Goal: Feedback & Contribution: Submit feedback/report problem

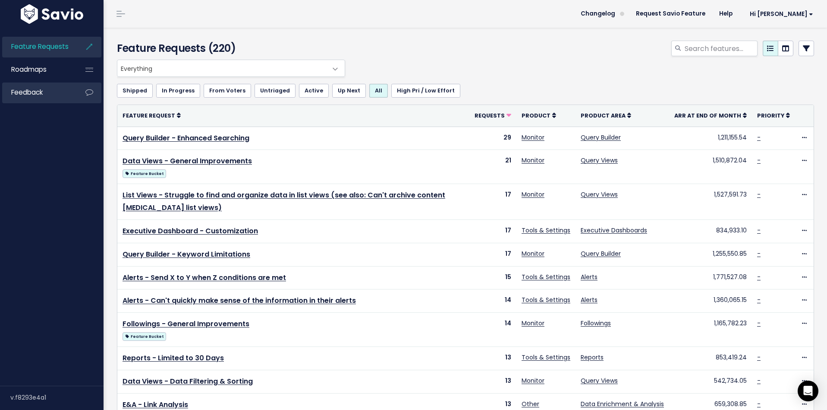
click at [69, 92] on link "Feedback" at bounding box center [36, 92] width 69 height 20
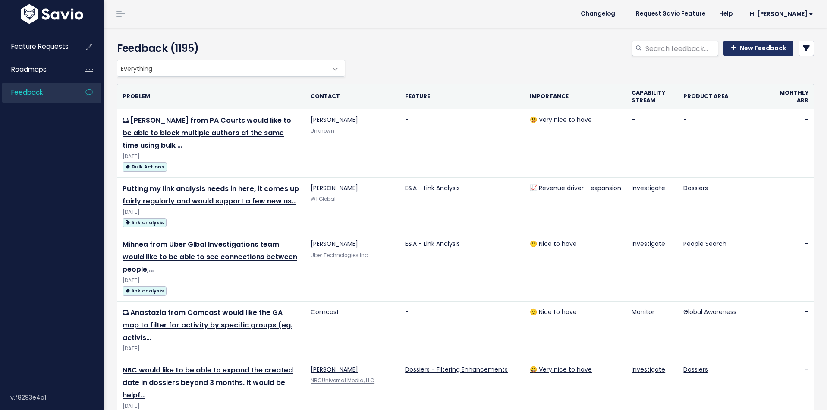
click at [748, 53] on link "New Feedback" at bounding box center [759, 49] width 70 height 16
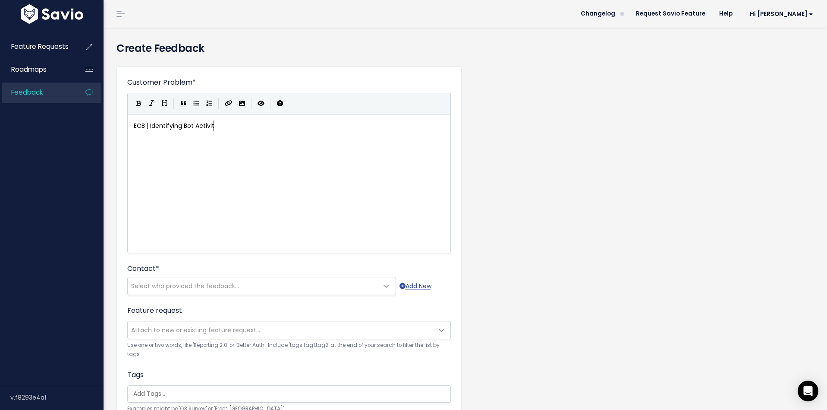
scroll to position [3, 83]
type textarea "ECB | Identifying Bot Activity"
click at [186, 174] on div "xxxxxxxxxx ECB | Identifying Bot Activity" at bounding box center [300, 194] width 336 height 151
type textarea "Tomasso from"
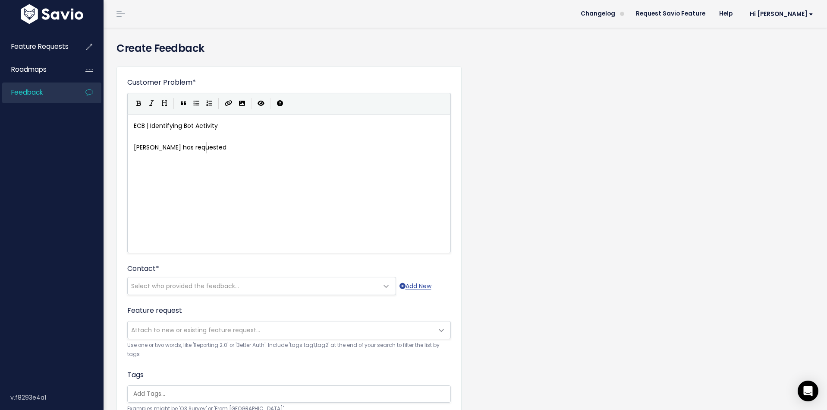
type textarea "has requested"
drag, startPoint x: 218, startPoint y: 149, endPoint x: 173, endPoint y: 150, distance: 45.3
type textarea "followed up to reiterate his interest in having the platform anayse"
type textarea "compelte a"
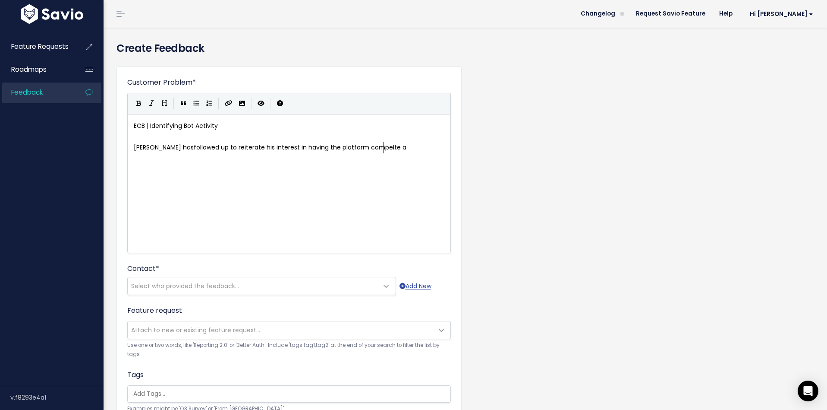
scroll to position [3, 34]
type textarea "lete analysis on if a"
type textarea "n account in plat"
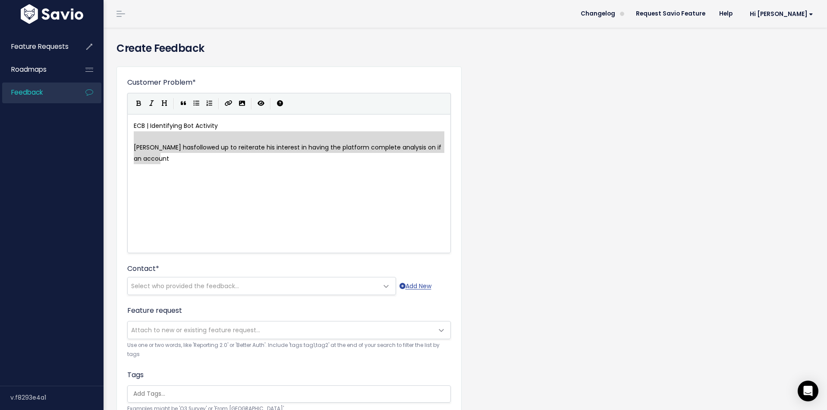
type textarea "n if an account"
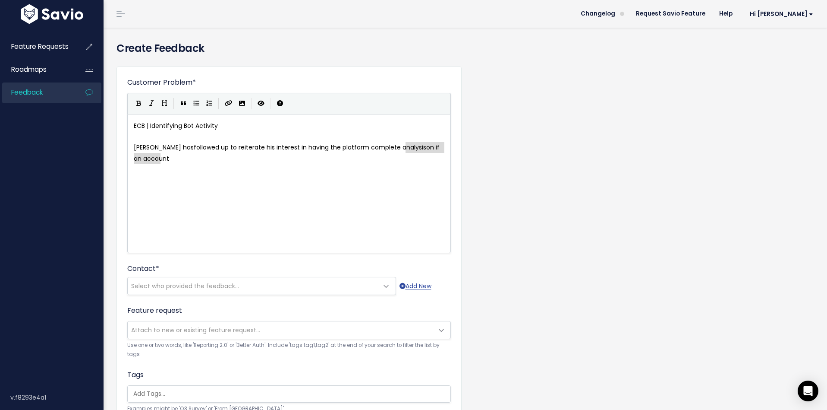
drag, startPoint x: 262, startPoint y: 161, endPoint x: 405, endPoint y: 146, distance: 143.6
type textarea "on account and provide a confidence scoring on if they are a bot or not."
drag, startPoint x: 311, startPoint y: 158, endPoint x: 296, endPoint y: 159, distance: 15.2
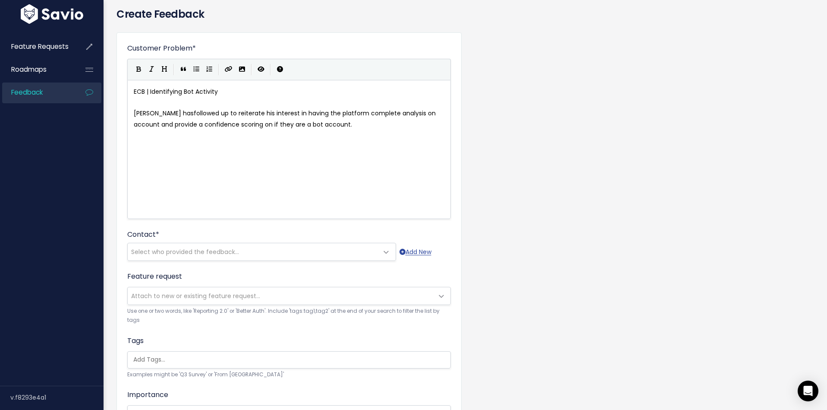
scroll to position [40, 0]
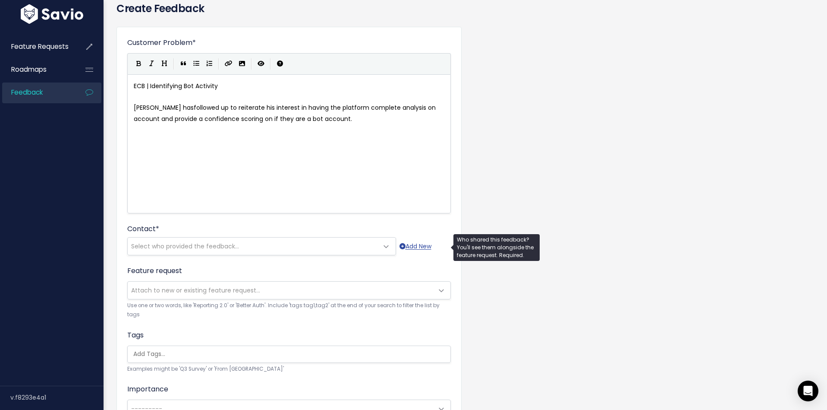
type textarea "account."
click at [258, 251] on span "Select who provided the feedback..." at bounding box center [253, 245] width 251 height 17
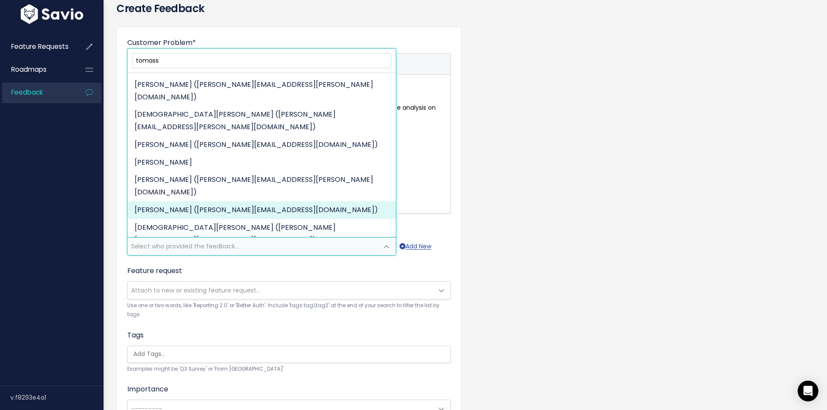
scroll to position [0, 0]
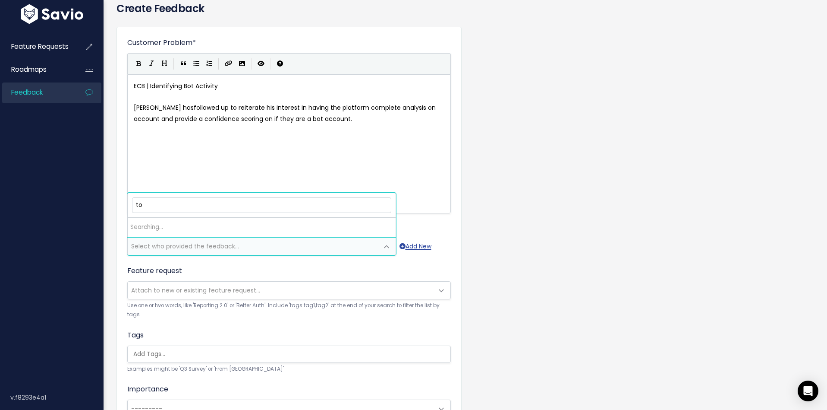
type input "t"
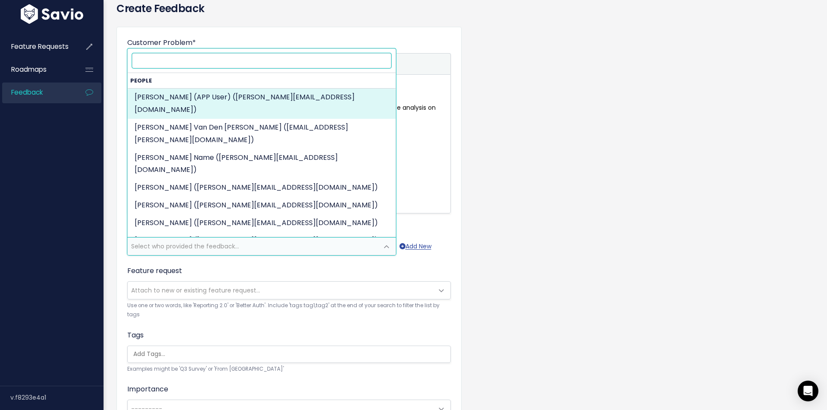
click at [202, 63] on input "search" at bounding box center [261, 60] width 259 height 15
paste input "Tommaso.Del_Monaco@ecb.europa.eu"
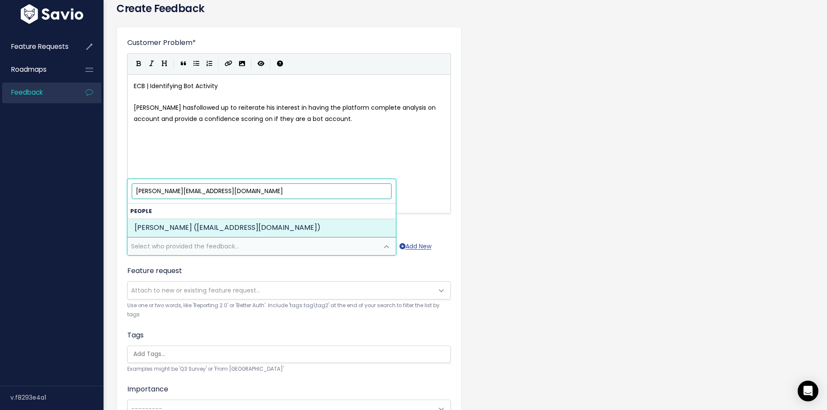
type input "Tommaso.Del_Monaco@ecb.europa.eu"
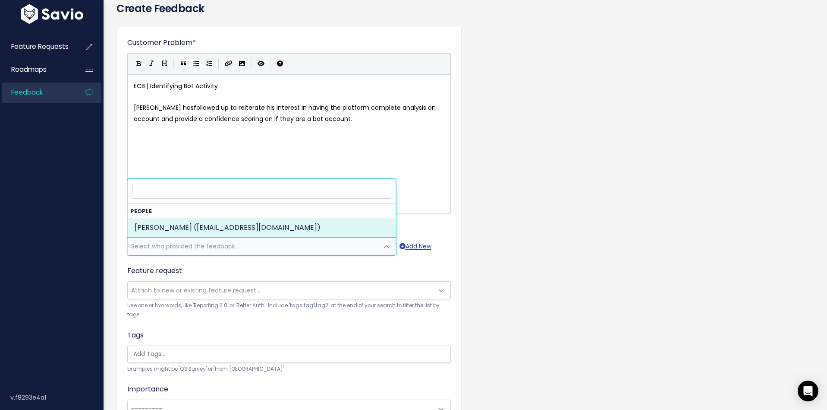
select select "84627094"
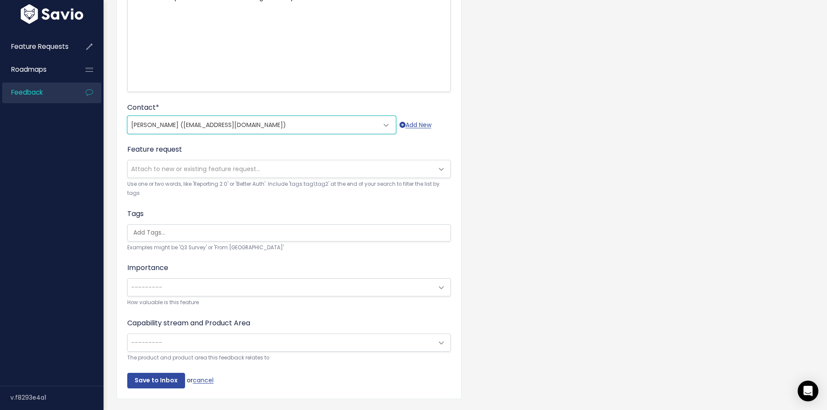
scroll to position [184, 0]
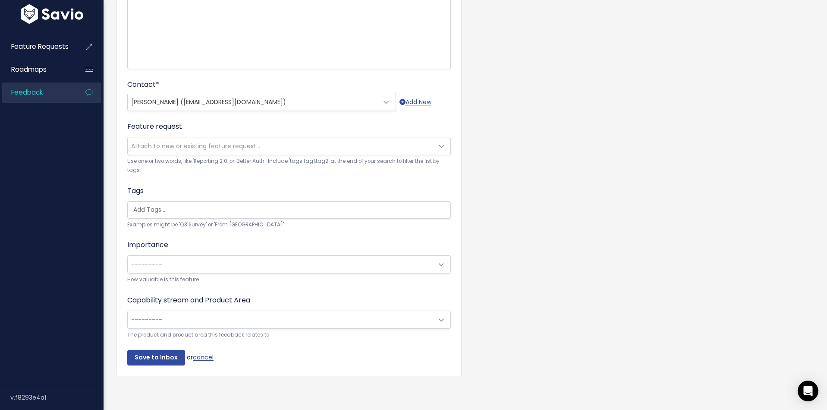
click at [192, 326] on span "---------" at bounding box center [281, 319] width 306 height 17
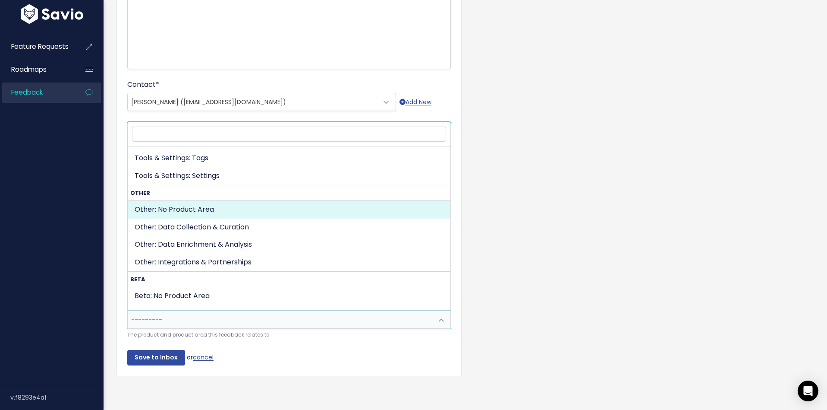
scroll to position [409, 0]
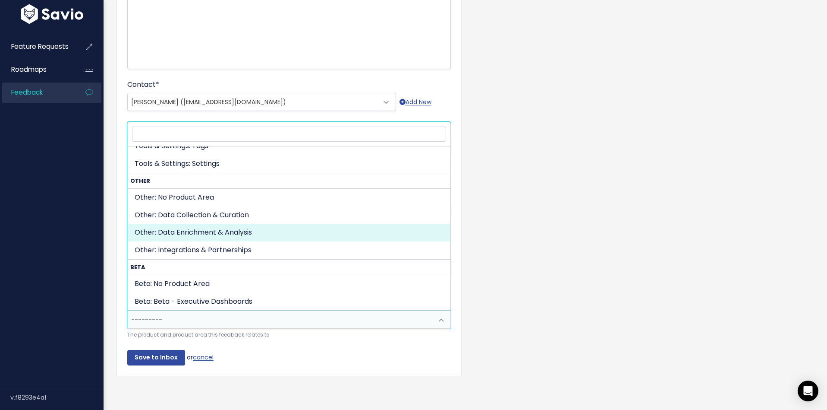
select select "OTHER:DATA_ENRIGHMENT_ANALYTICS"
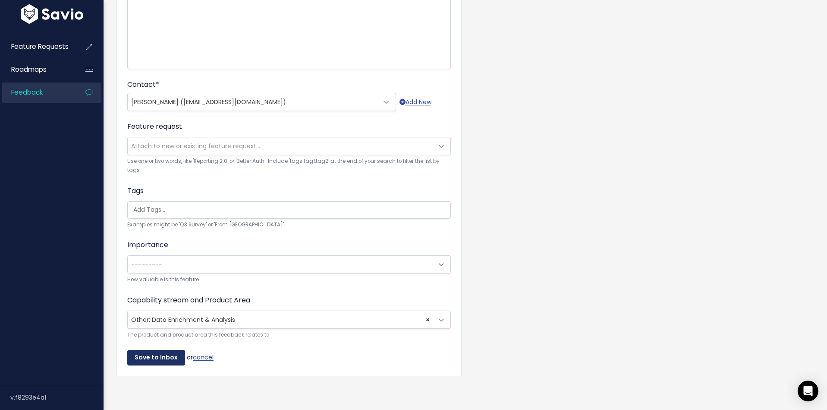
click at [152, 359] on input "Save to Inbox" at bounding box center [156, 358] width 58 height 16
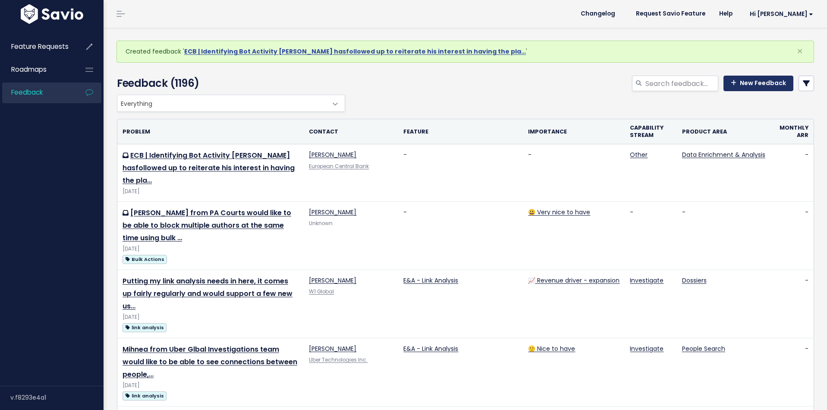
click at [764, 82] on link "New Feedback" at bounding box center [759, 84] width 70 height 16
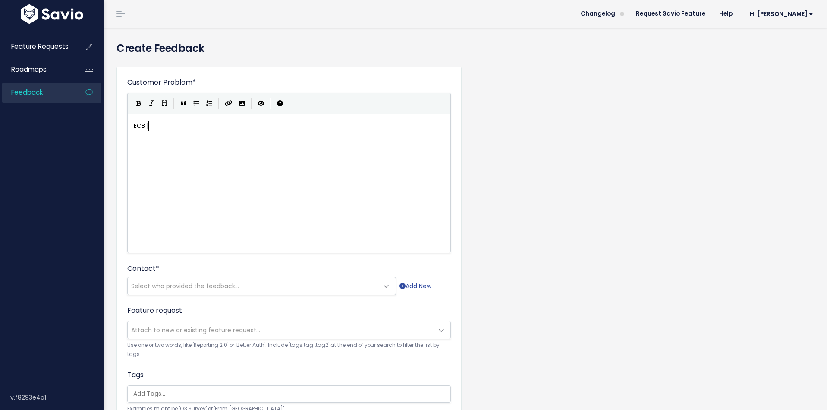
scroll to position [3, 16]
type textarea "ECB |"
type textarea "Enhanced Keyword Analysis"
click at [266, 164] on div "xxxxxxxxxx ECB | Enhanced Keyword Analysis" at bounding box center [300, 194] width 336 height 151
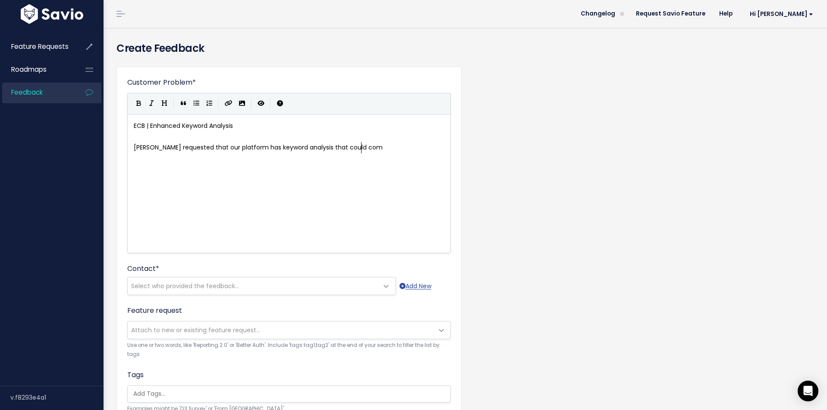
type textarea "Tomasso requested that our platform has keyword analysis that could compl"
type textarea "are the increase or decrease of a certain term"
type textarea "of mentions of a certain"
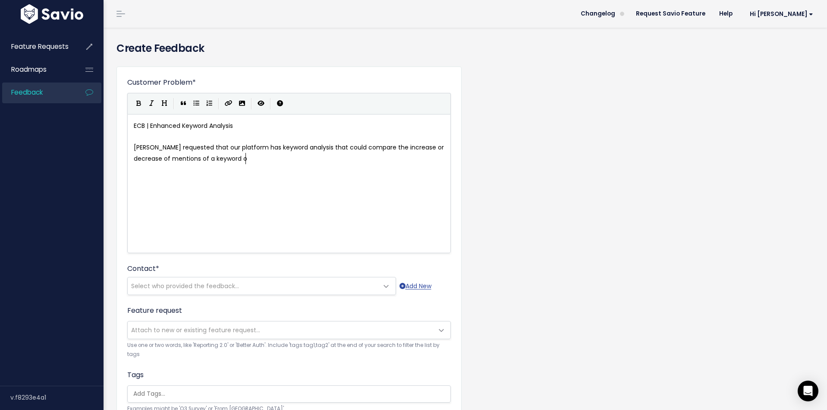
type textarea "keyword of"
type textarea "ver a time periou"
type textarea "d. IC"
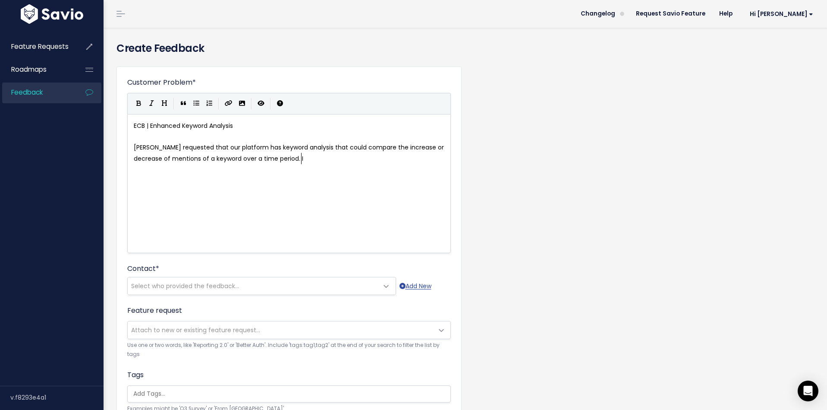
type textarea "E"
type textarea "For example, they have a queri"
type textarea "y on mentions o"
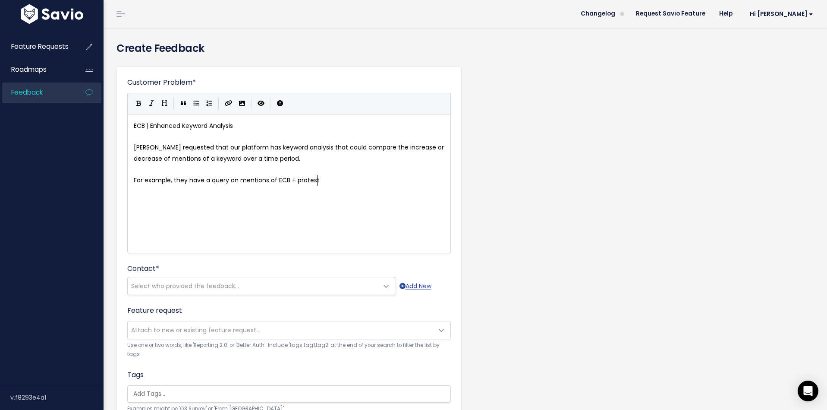
scroll to position [3, 43]
type textarea "f ECB + protest. They want tn"
type textarea "he platform to analysi"
type textarea "ise if t"
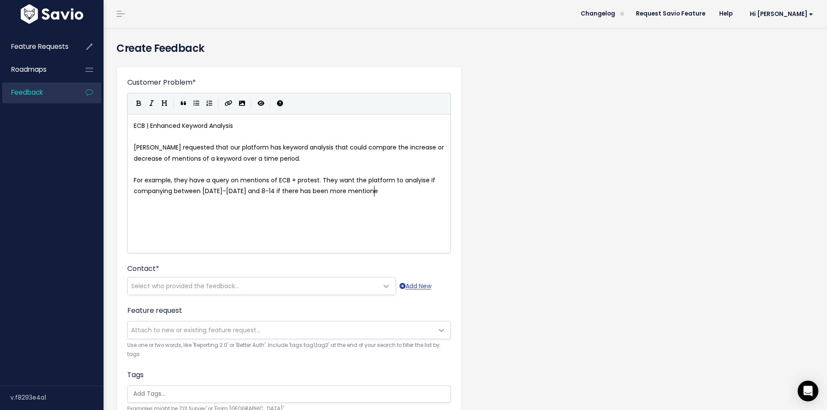
type textarea "companying between september 1-7 and 8-14 if there has been more mentioned"
type textarea "s or less mentions"
type textarea ", %increase./"
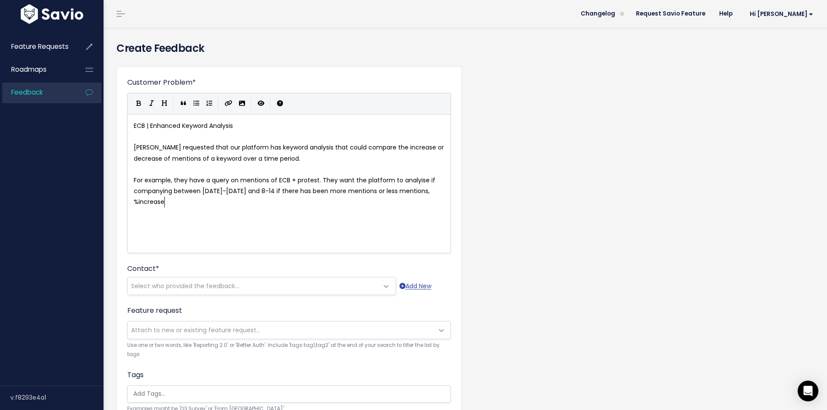
type textarea "."
type textarea "/decrease, how many times etc."
click at [235, 277] on span "Select who provided the feedback..." at bounding box center [253, 285] width 251 height 17
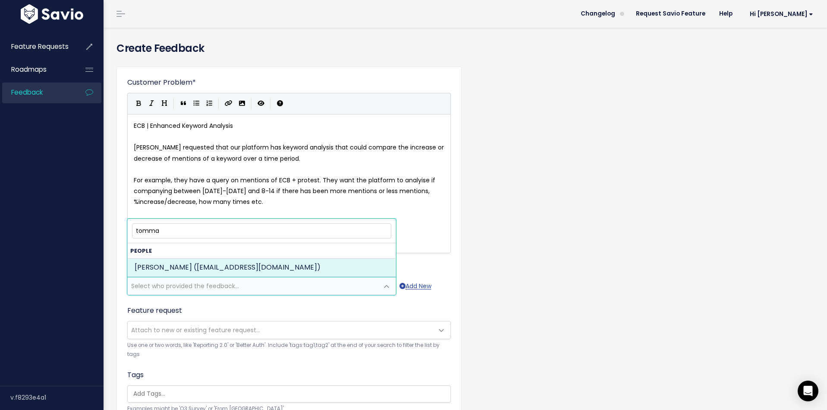
type input "tomma"
select select "84627094"
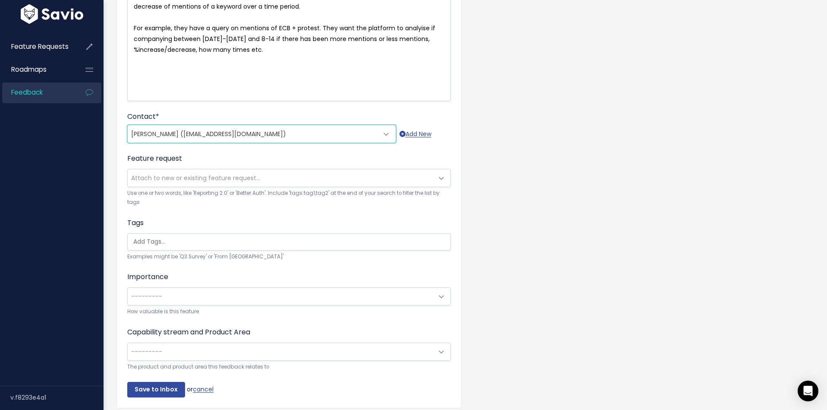
scroll to position [184, 0]
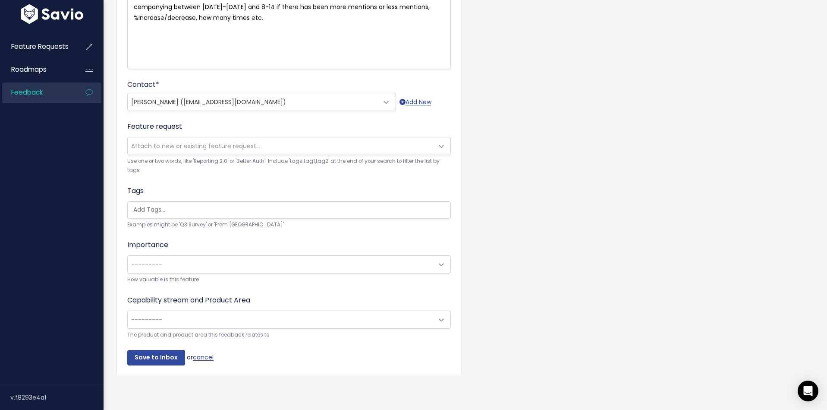
click at [220, 317] on span "---------" at bounding box center [281, 319] width 306 height 17
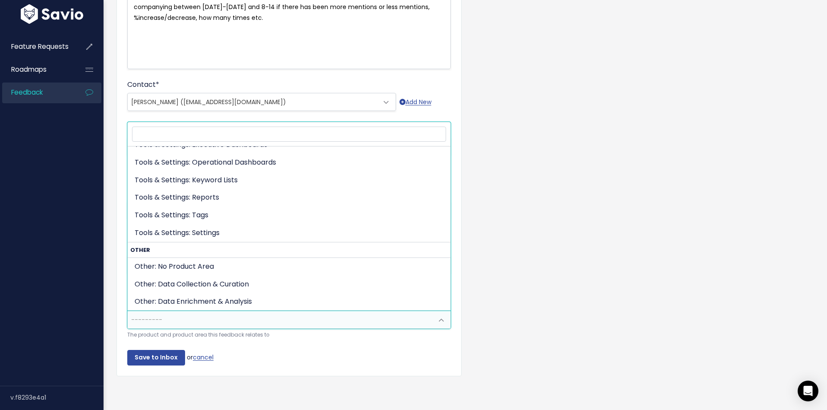
scroll to position [277, 0]
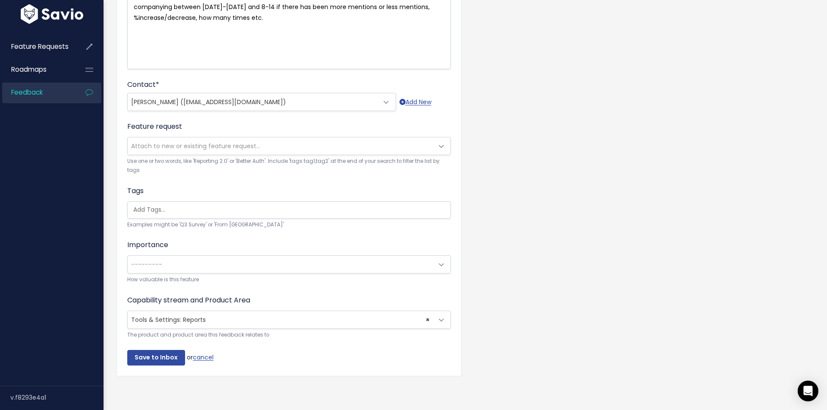
click at [202, 313] on span "× Tools & Settings: Reports" at bounding box center [281, 319] width 306 height 17
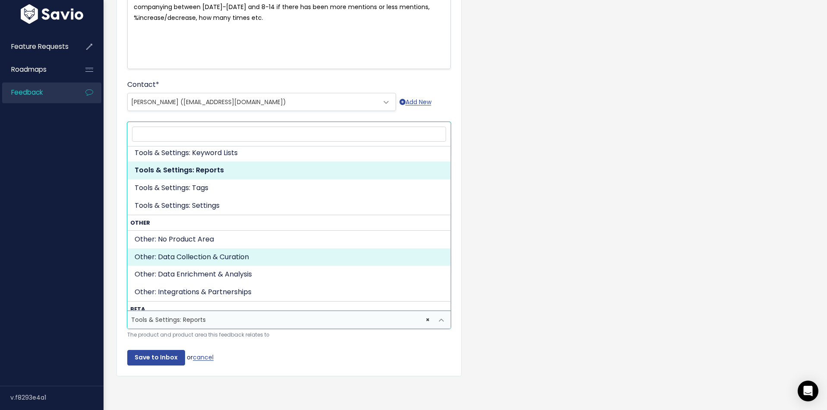
scroll to position [409, 0]
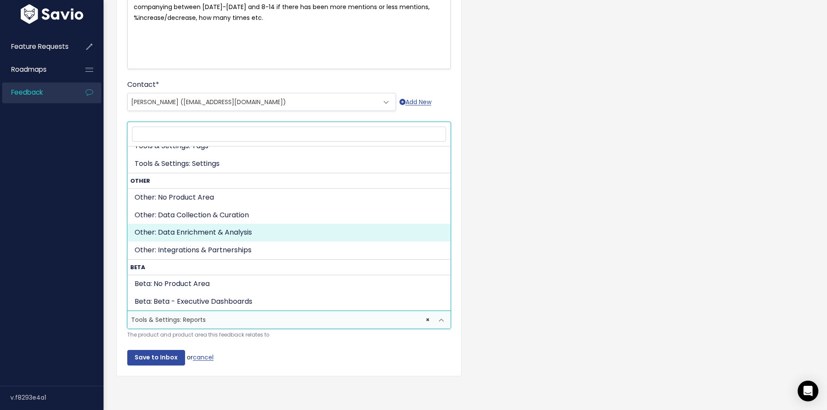
select select "OTHER:DATA_ENRIGHMENT_ANALYTICS"
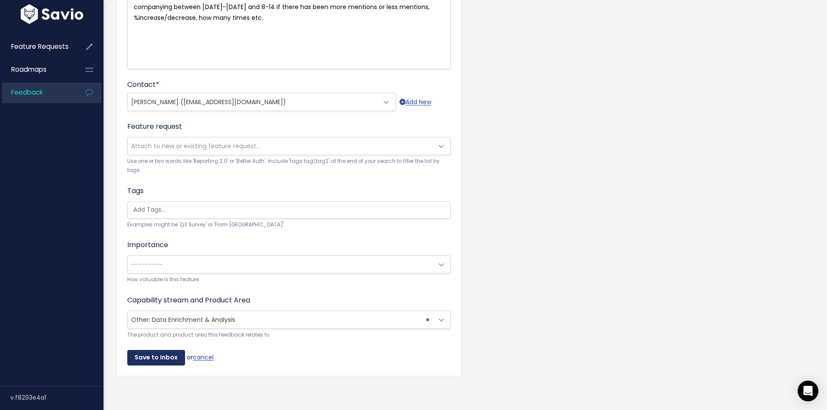
drag, startPoint x: 156, startPoint y: 358, endPoint x: 652, endPoint y: 192, distance: 523.1
click at [159, 357] on input "Save to Inbox" at bounding box center [156, 358] width 58 height 16
